Goal: Navigation & Orientation: Find specific page/section

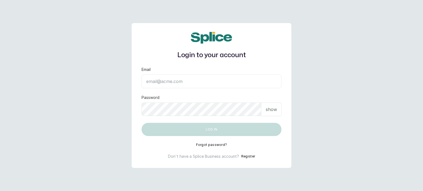
type input "sanctuarybywh@gmail.com"
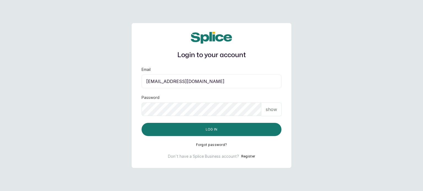
click at [271, 110] on p "show" at bounding box center [271, 109] width 11 height 7
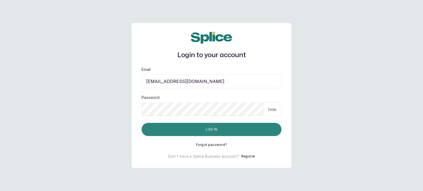
click at [234, 127] on button "Log in" at bounding box center [212, 129] width 140 height 13
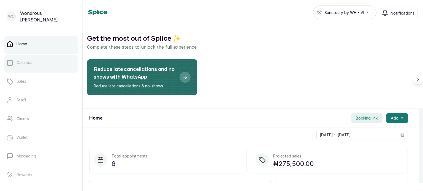
click at [51, 61] on link "Calendar" at bounding box center [41, 62] width 74 height 15
